Goal: Use online tool/utility: Utilize a website feature to perform a specific function

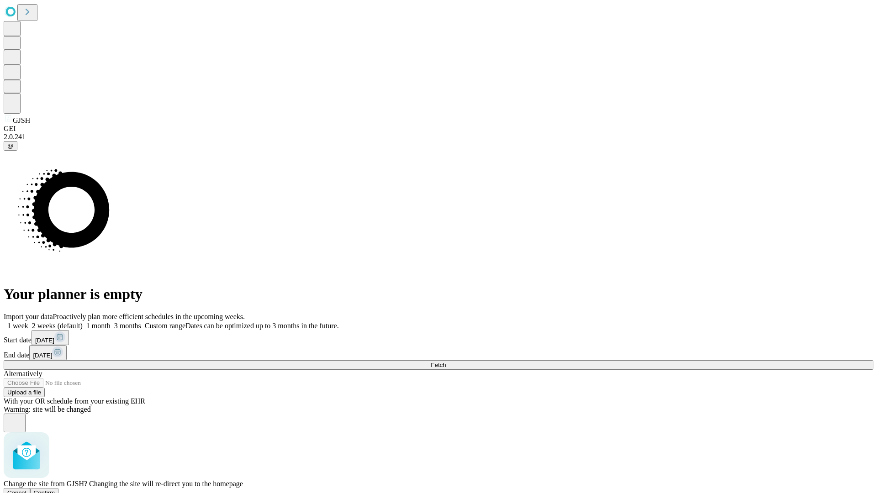
click at [55, 490] on span "Confirm" at bounding box center [44, 493] width 21 height 7
click at [28, 322] on label "1 week" at bounding box center [16, 326] width 25 height 8
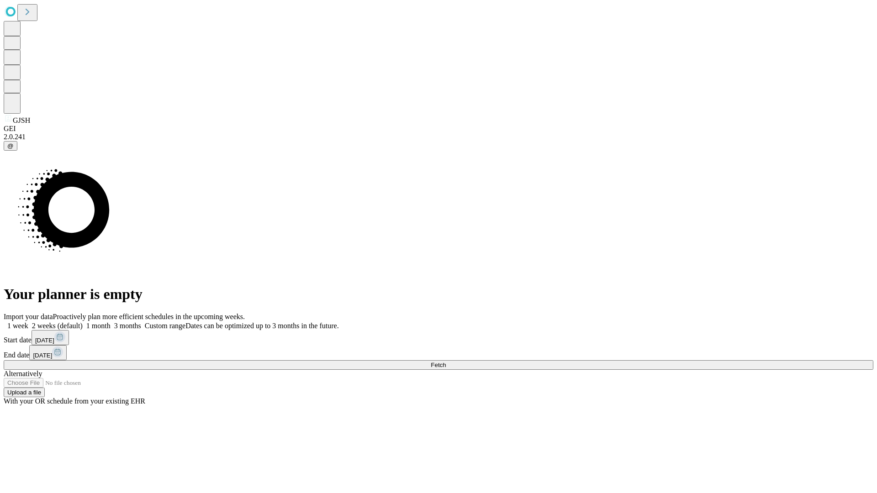
click at [446, 362] on span "Fetch" at bounding box center [438, 365] width 15 height 7
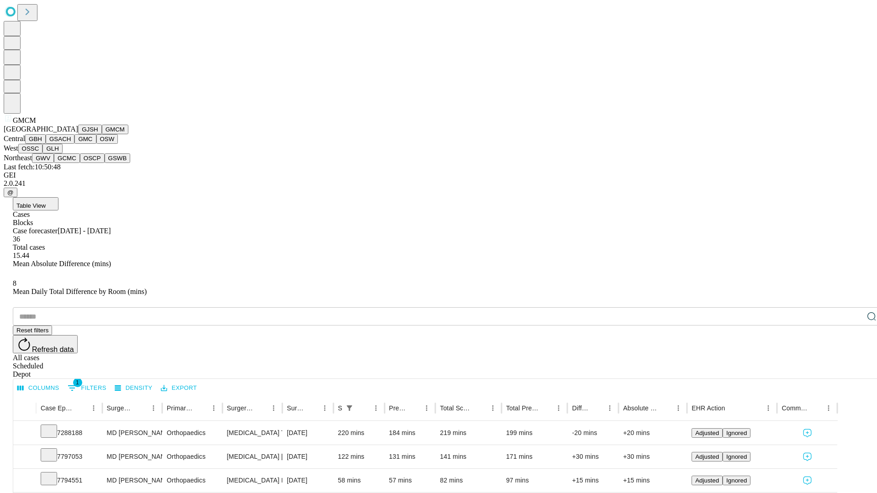
click at [46, 144] on button "GBH" at bounding box center [35, 139] width 21 height 10
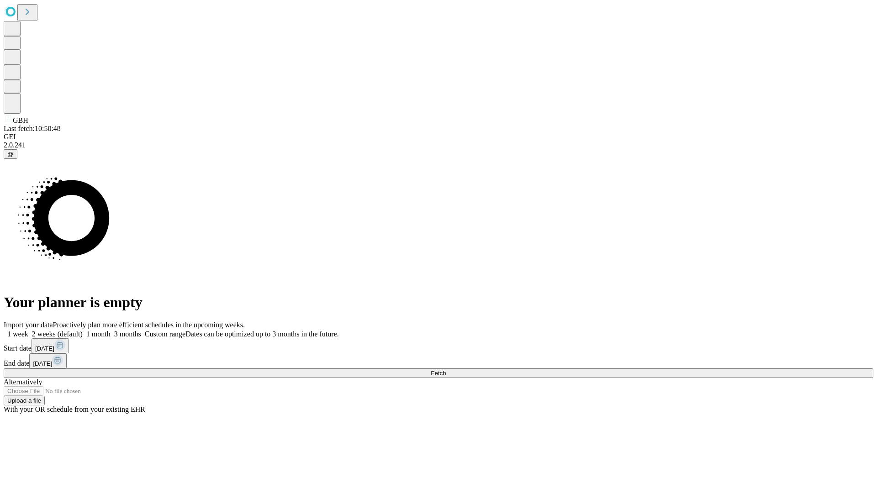
click at [28, 330] on label "1 week" at bounding box center [16, 334] width 25 height 8
click at [446, 370] on span "Fetch" at bounding box center [438, 373] width 15 height 7
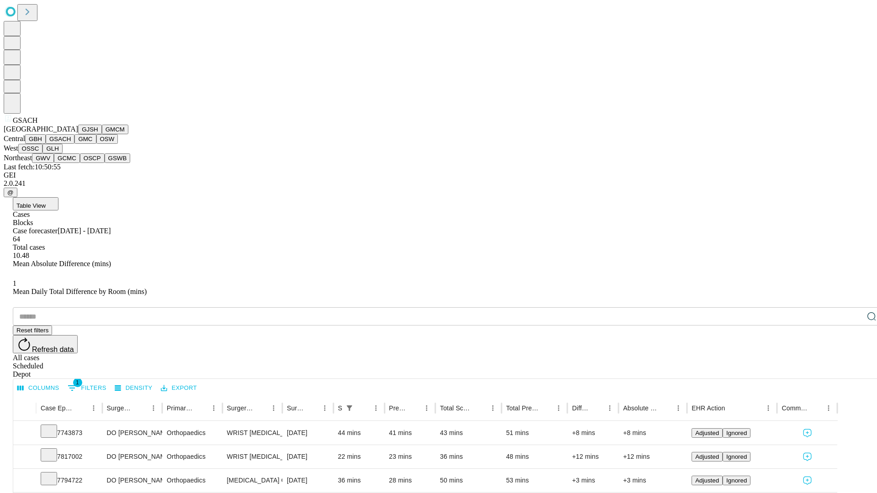
click at [74, 144] on button "GMC" at bounding box center [84, 139] width 21 height 10
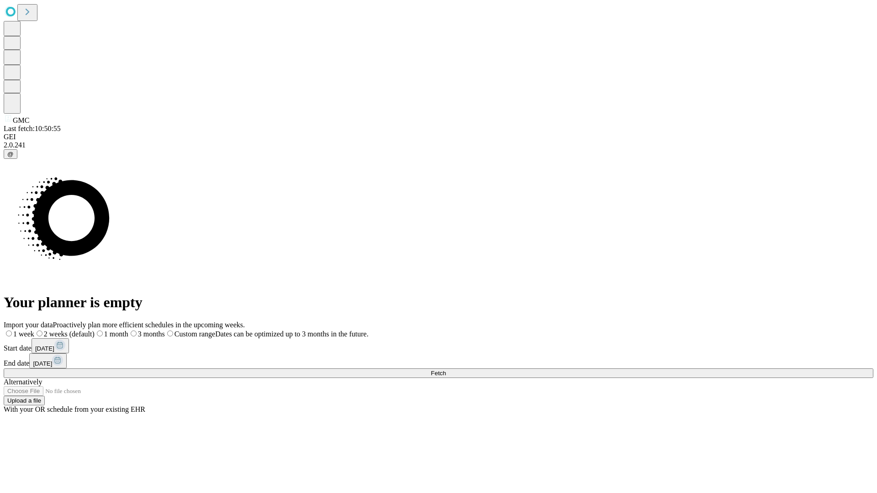
click at [34, 330] on label "1 week" at bounding box center [19, 334] width 31 height 8
click at [446, 370] on span "Fetch" at bounding box center [438, 373] width 15 height 7
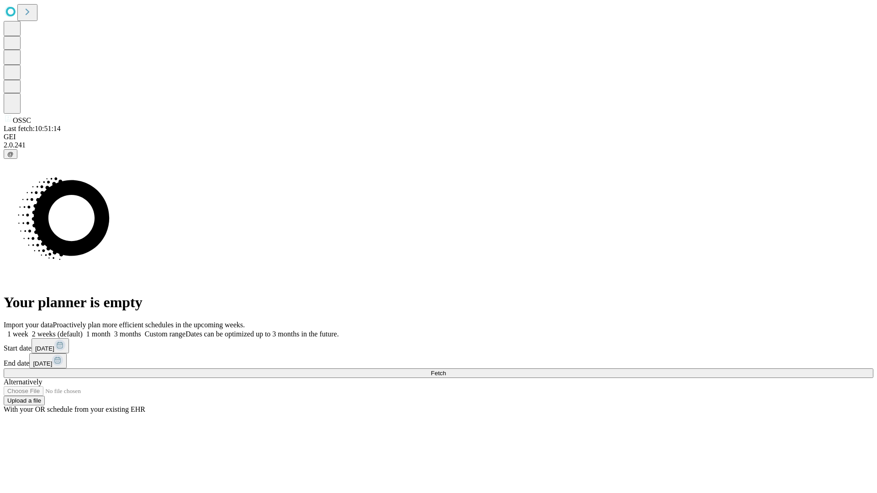
click at [28, 330] on label "1 week" at bounding box center [16, 334] width 25 height 8
click at [446, 370] on span "Fetch" at bounding box center [438, 373] width 15 height 7
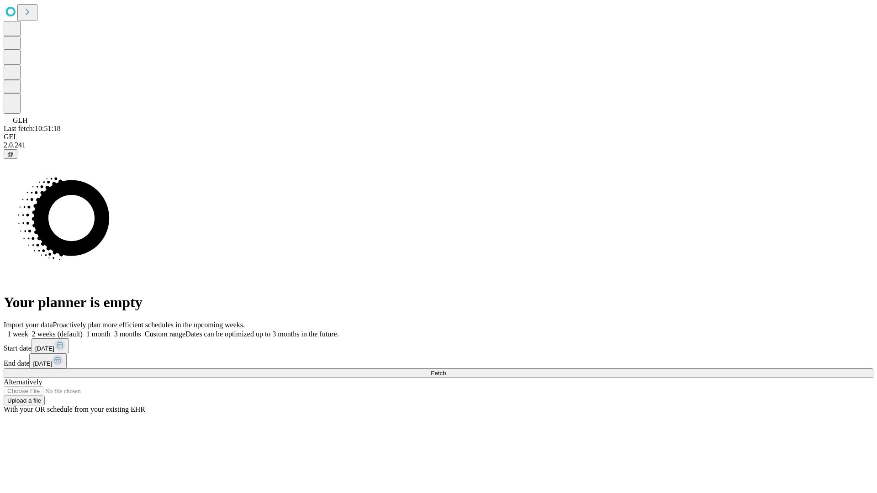
click at [28, 330] on label "1 week" at bounding box center [16, 334] width 25 height 8
click at [446, 370] on span "Fetch" at bounding box center [438, 373] width 15 height 7
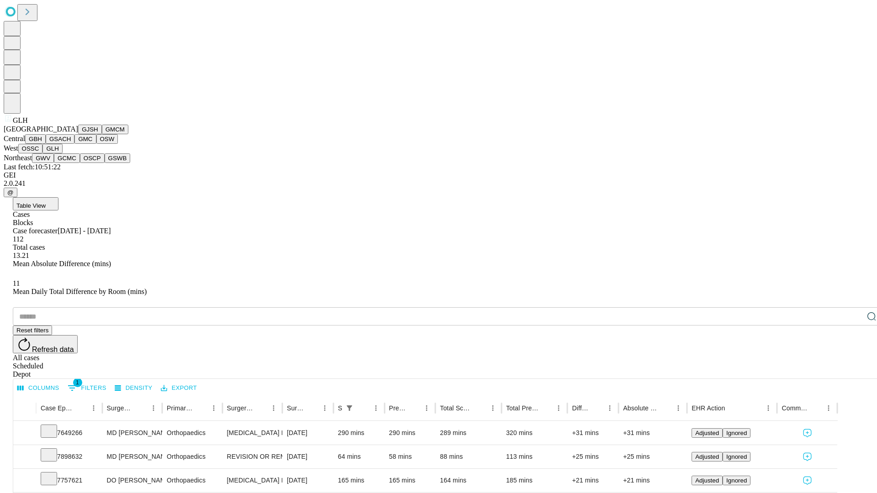
click at [54, 163] on button "GWV" at bounding box center [43, 159] width 22 height 10
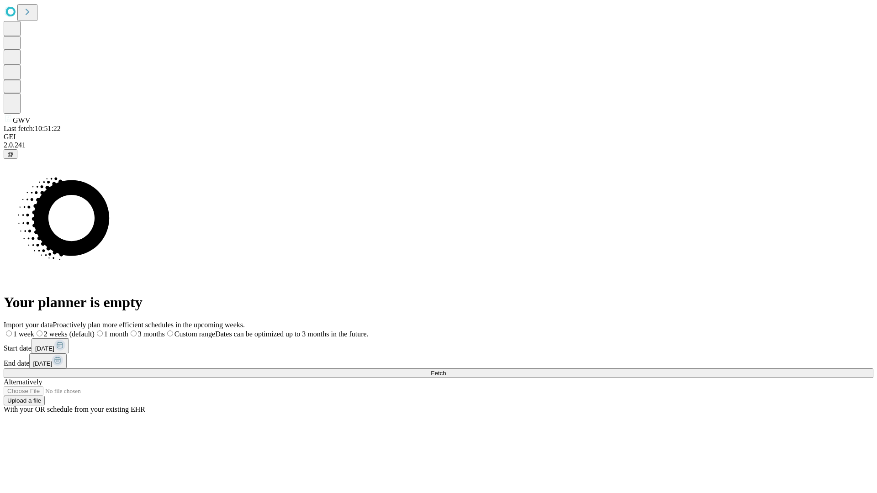
click at [34, 330] on label "1 week" at bounding box center [19, 334] width 31 height 8
click at [446, 370] on span "Fetch" at bounding box center [438, 373] width 15 height 7
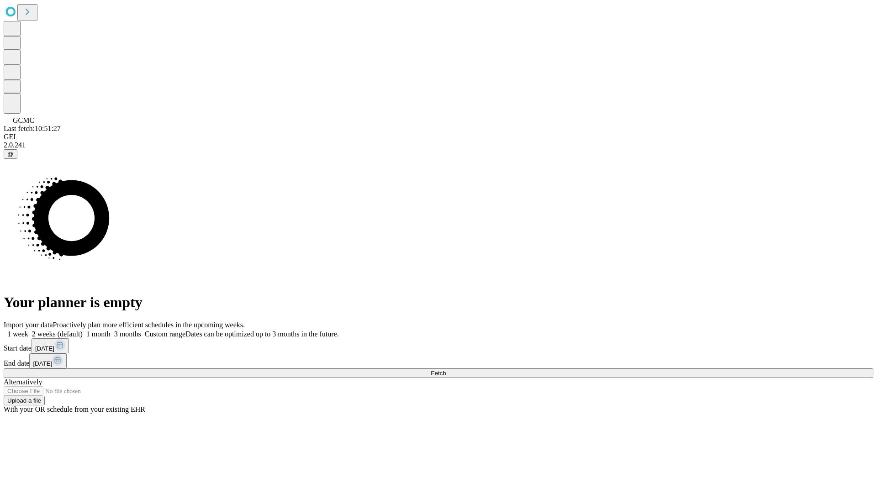
click at [28, 330] on label "1 week" at bounding box center [16, 334] width 25 height 8
click at [446, 370] on span "Fetch" at bounding box center [438, 373] width 15 height 7
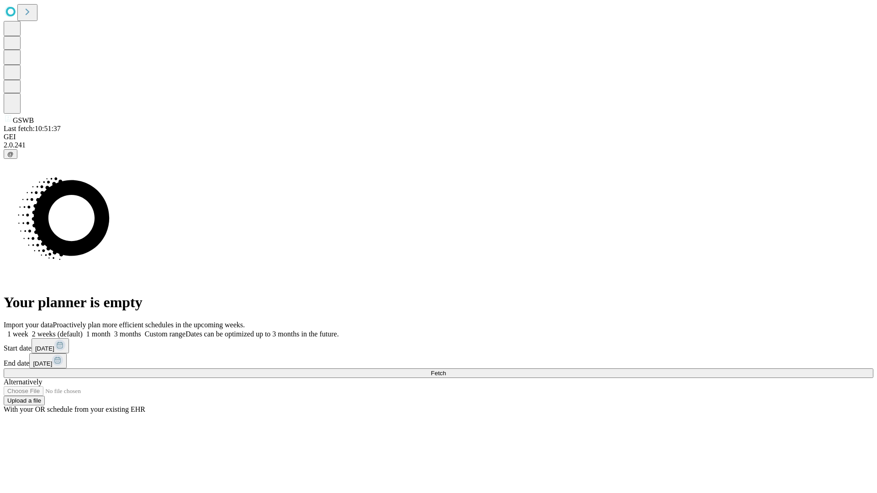
click at [446, 370] on span "Fetch" at bounding box center [438, 373] width 15 height 7
